Goal: Information Seeking & Learning: Learn about a topic

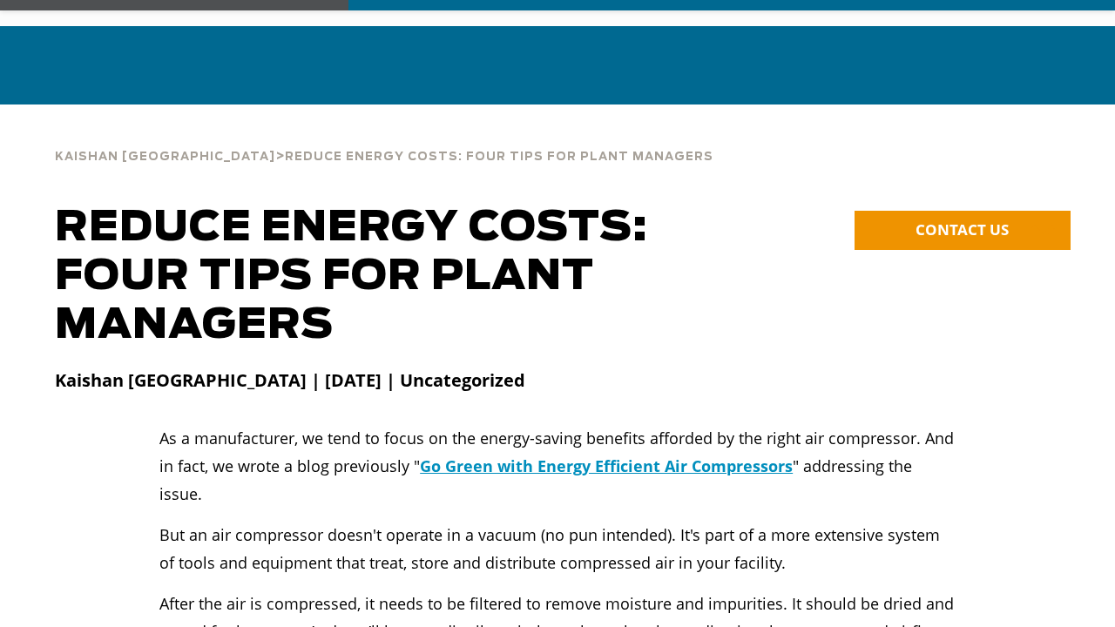
scroll to position [87, 0]
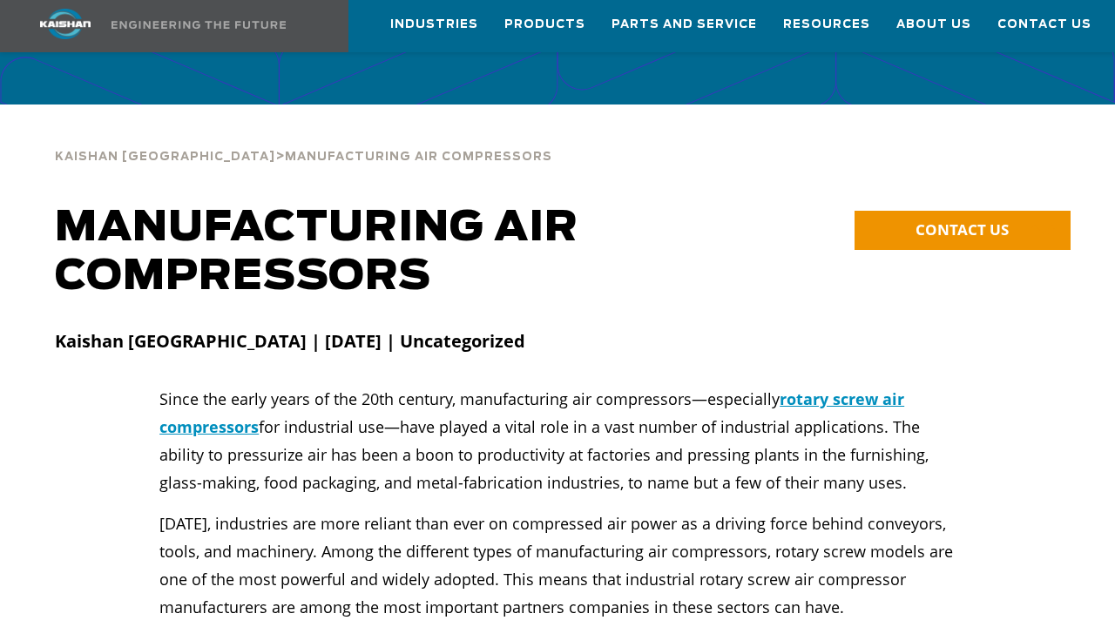
scroll to position [87, 0]
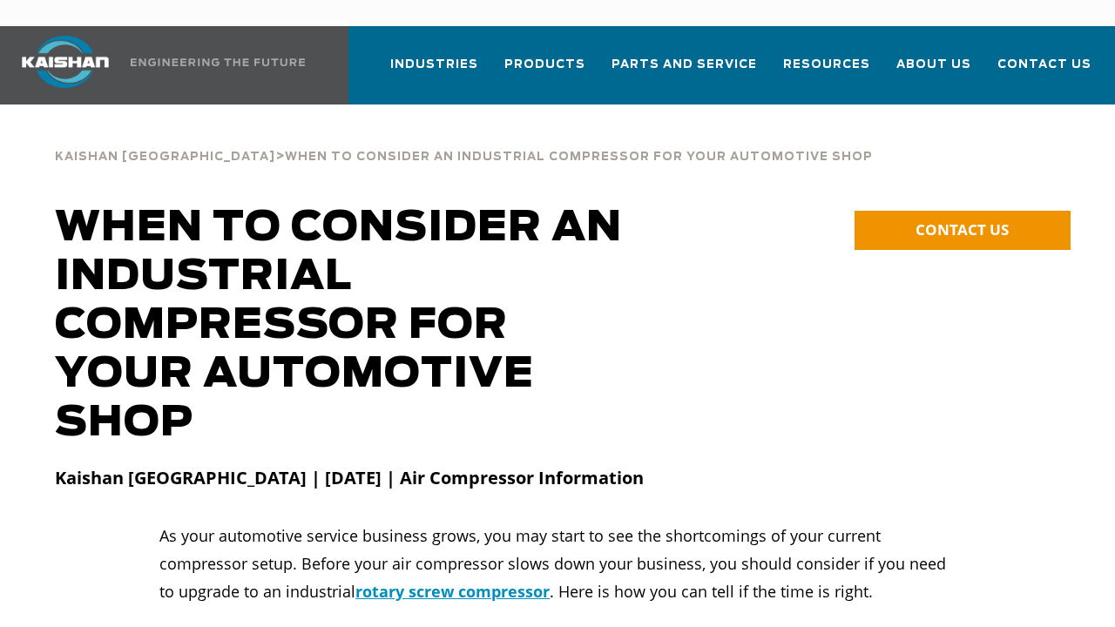
scroll to position [87, 0]
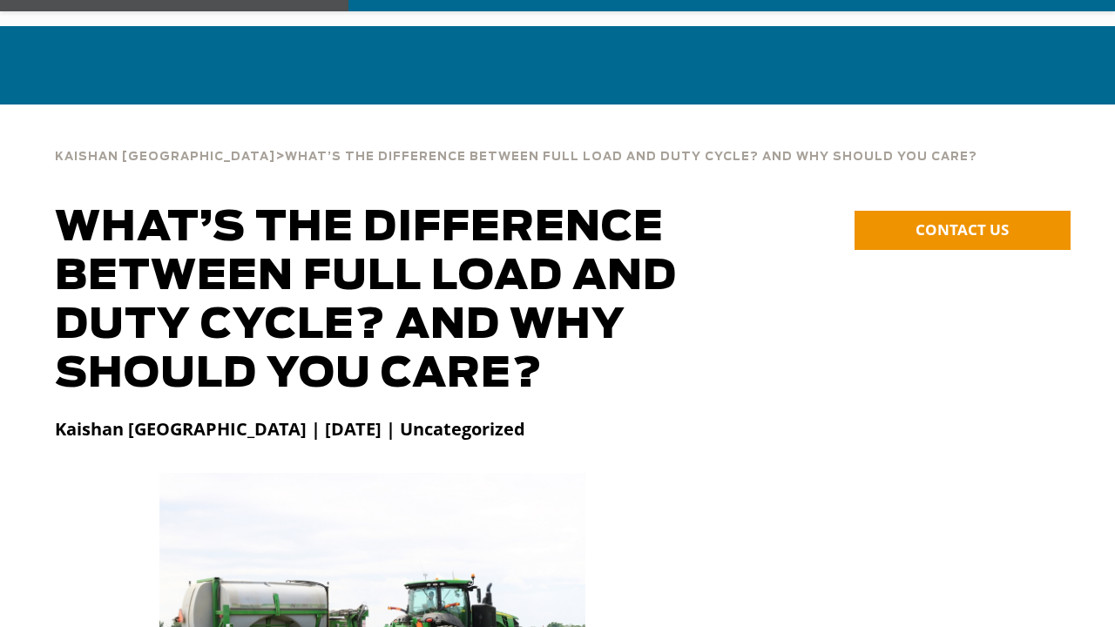
scroll to position [87, 0]
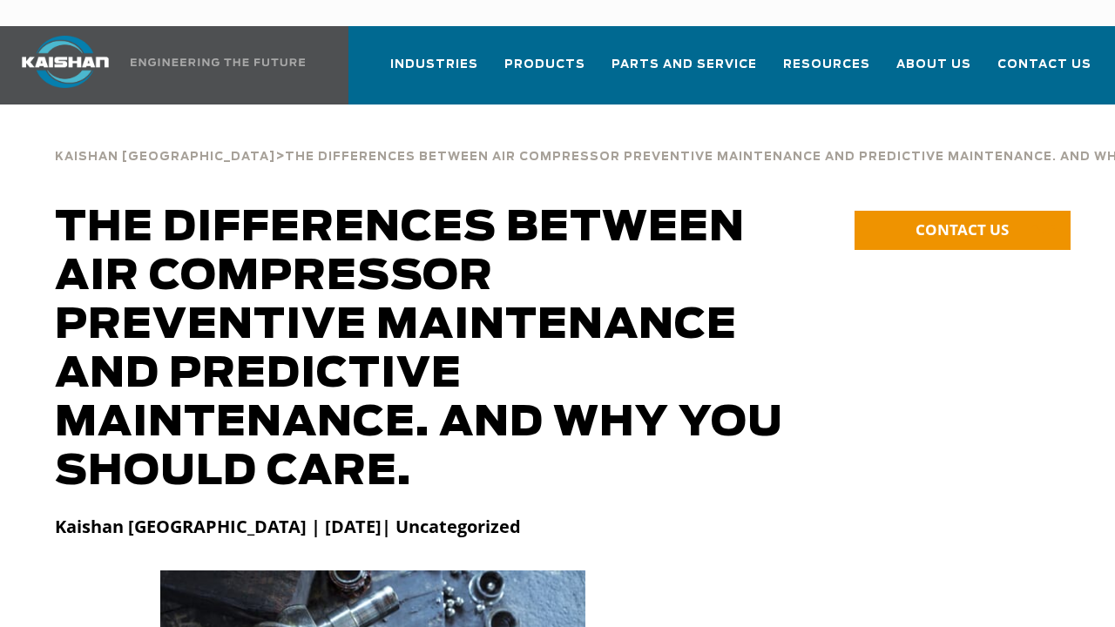
scroll to position [87, 0]
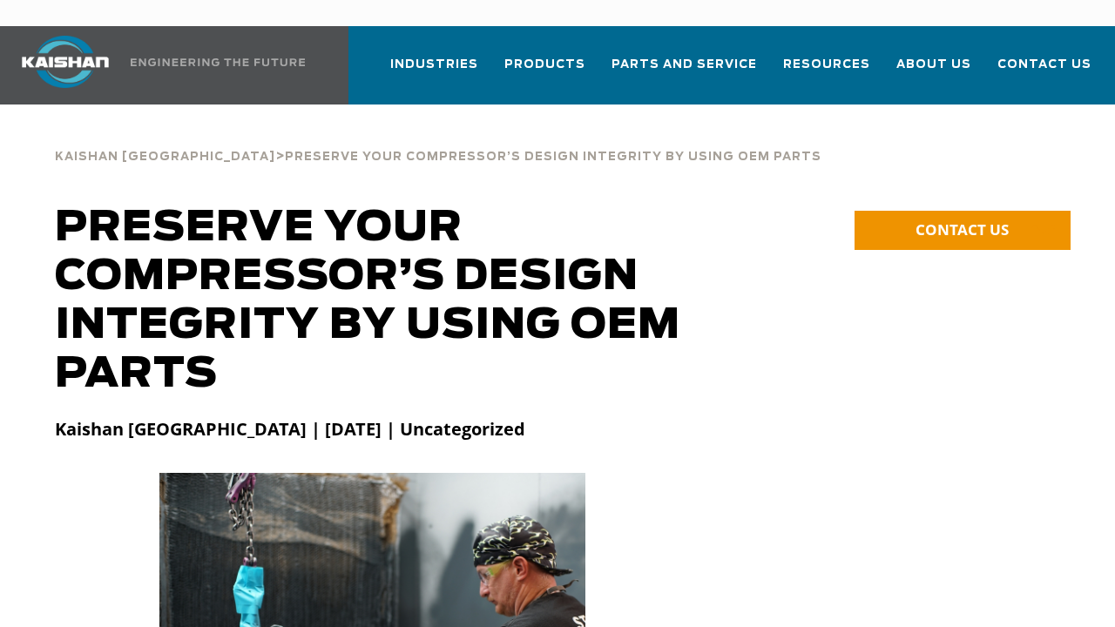
scroll to position [87, 0]
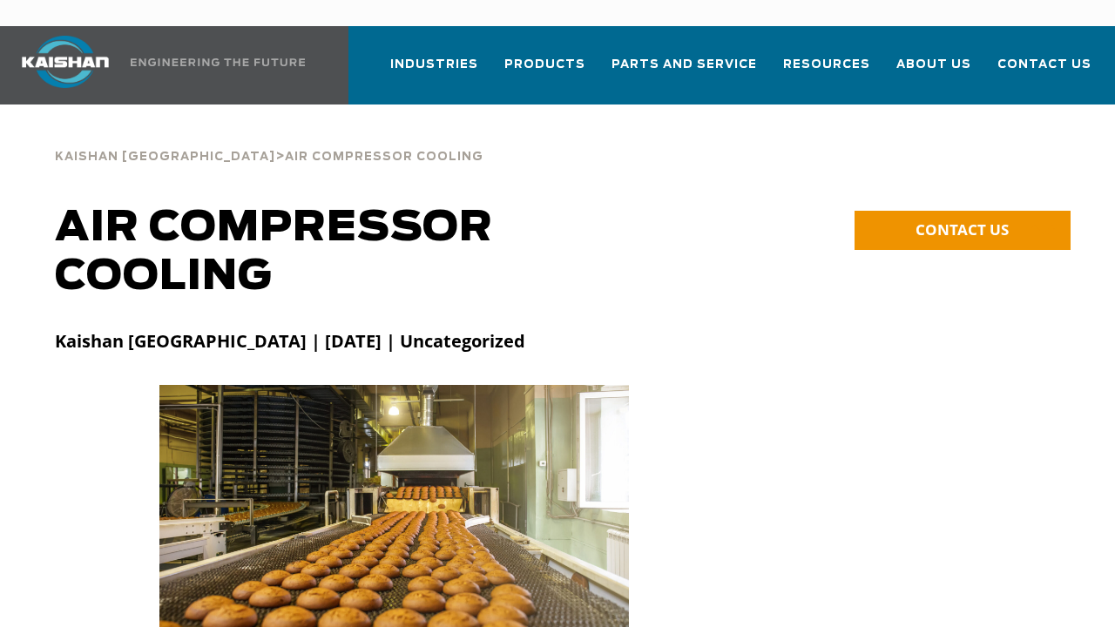
scroll to position [87, 0]
